Goal: Task Accomplishment & Management: Manage account settings

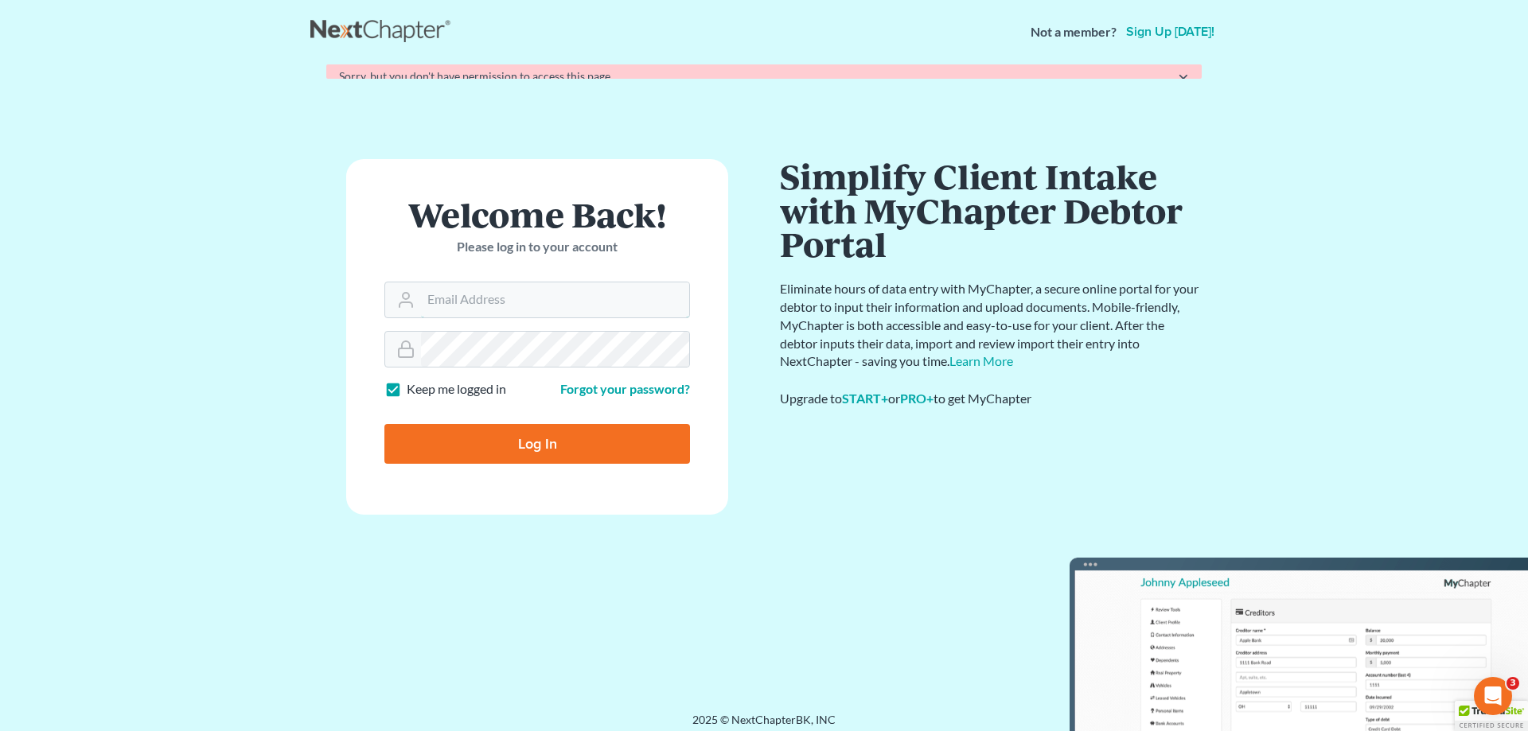
type input "lauriet@ohattorneys.com"
click at [521, 474] on form "Welcome Back! Please log in to your account Email Address lauriet@ohattorneys.c…" at bounding box center [537, 337] width 382 height 356
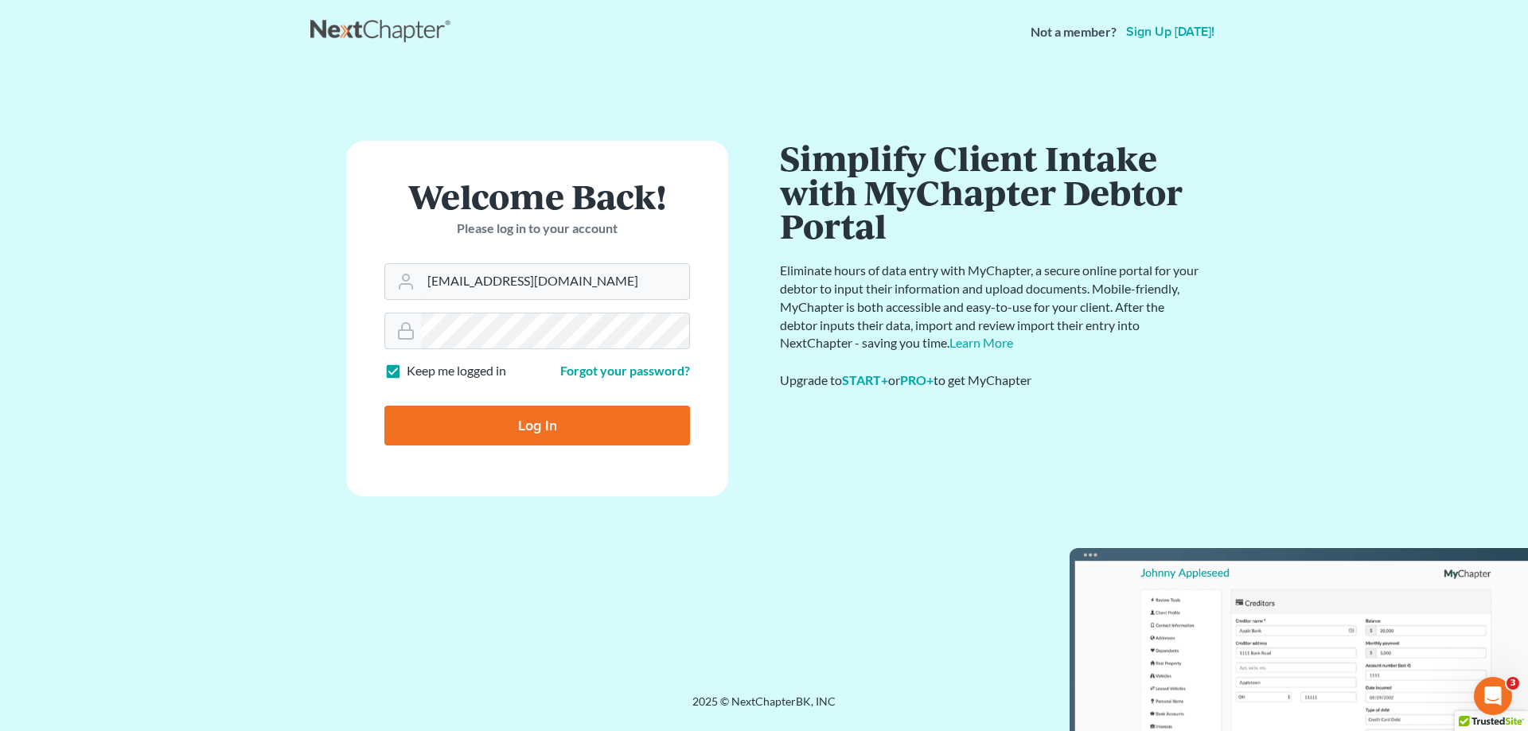
click at [570, 426] on input "Log In" at bounding box center [537, 426] width 306 height 40
type input "Thinking..."
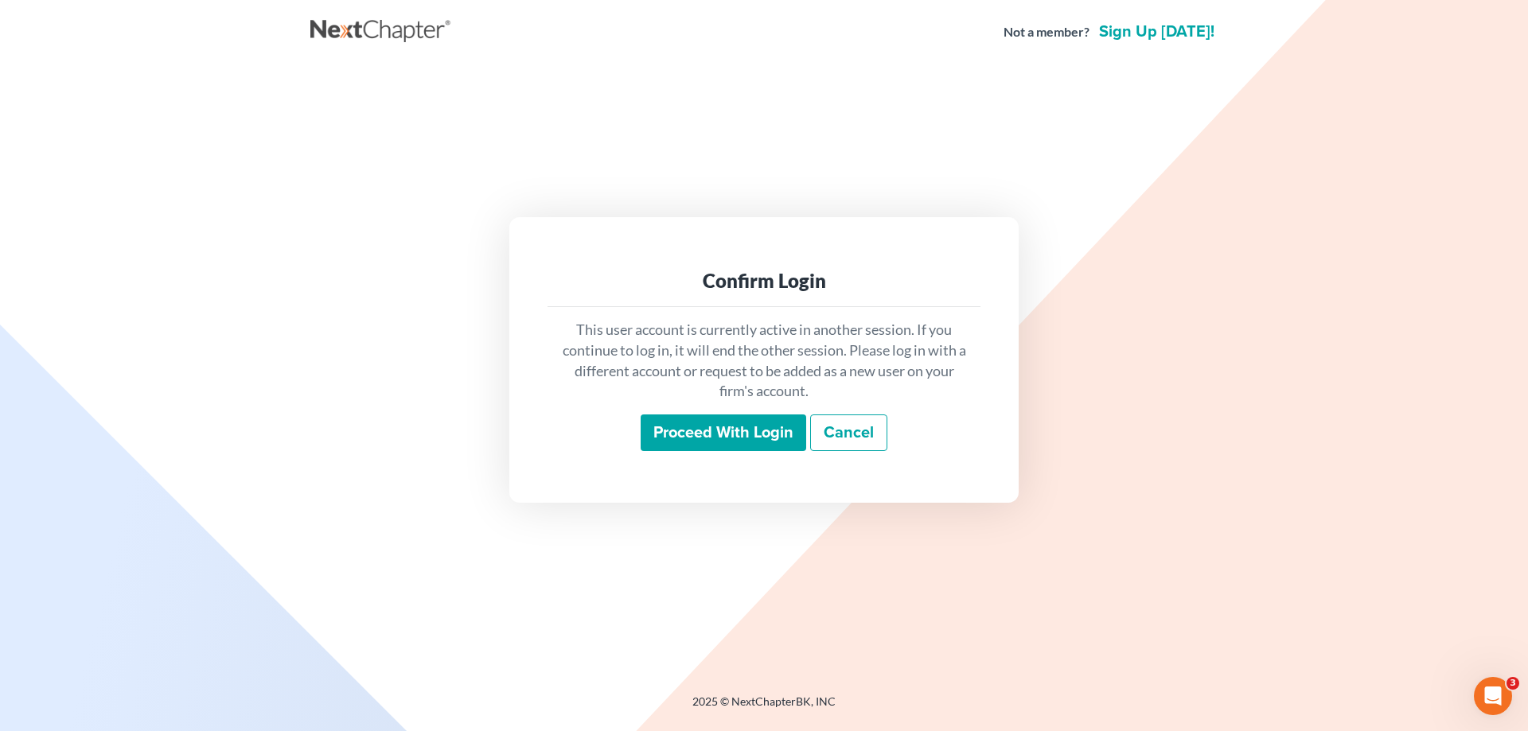
click at [688, 435] on input "Proceed with login" at bounding box center [724, 433] width 166 height 37
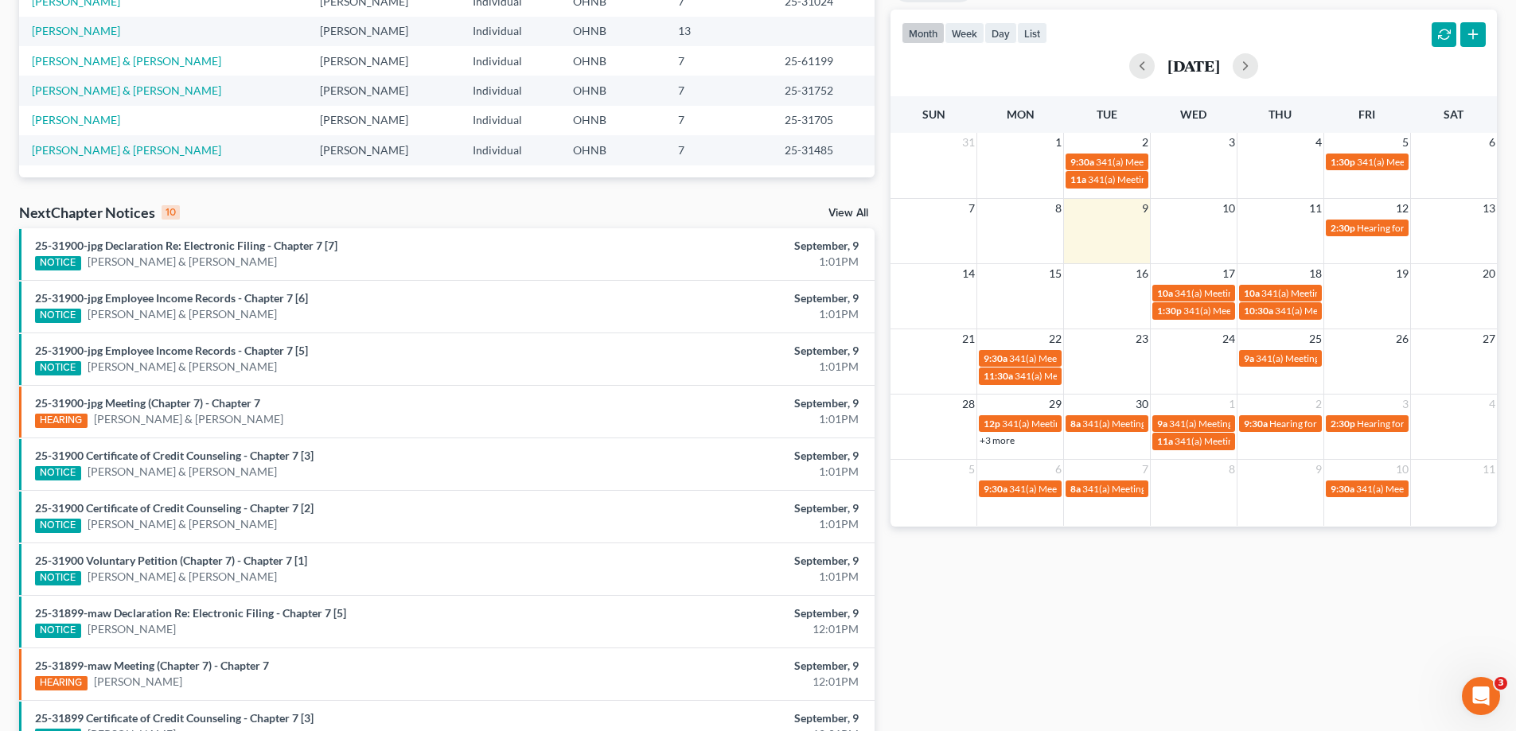
scroll to position [334, 0]
